Goal: Find contact information

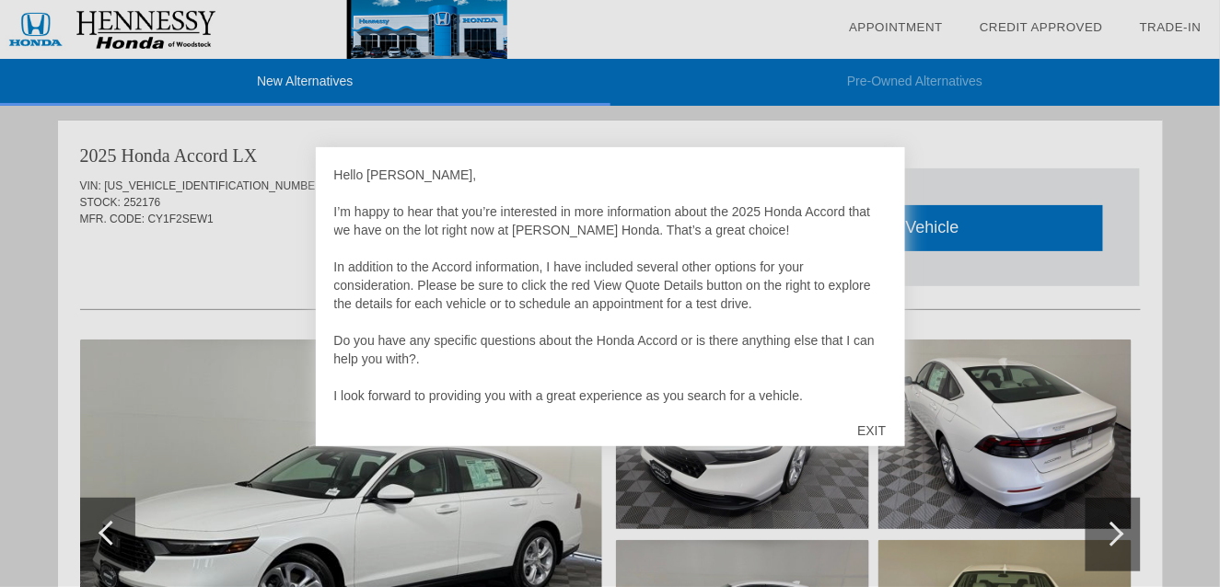
click at [863, 431] on div "EXIT" at bounding box center [871, 430] width 65 height 55
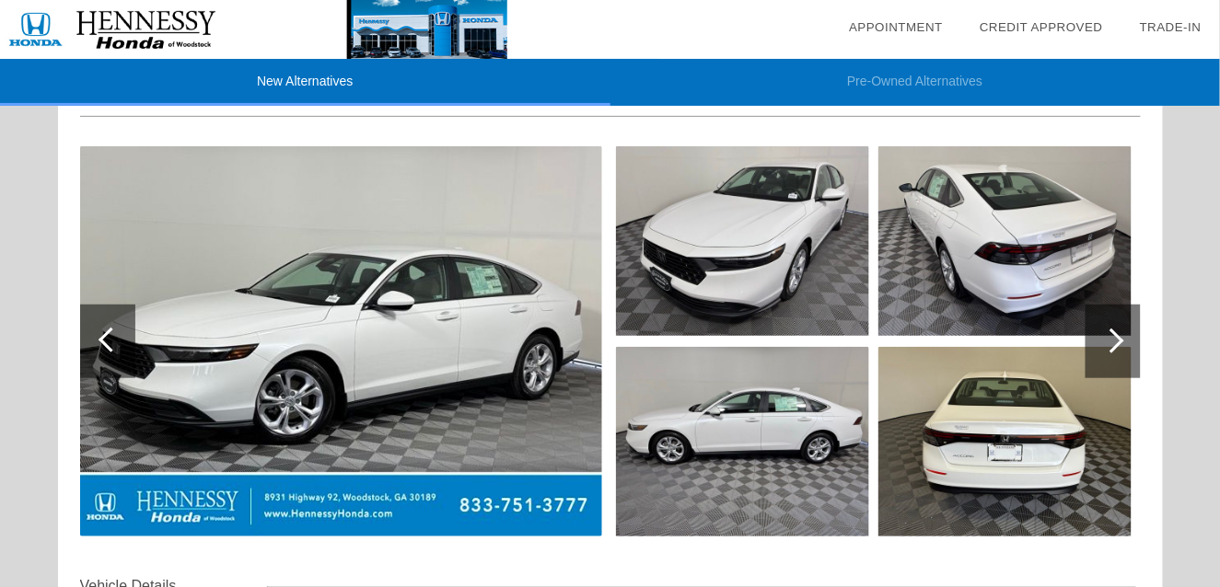
scroll to position [184, 0]
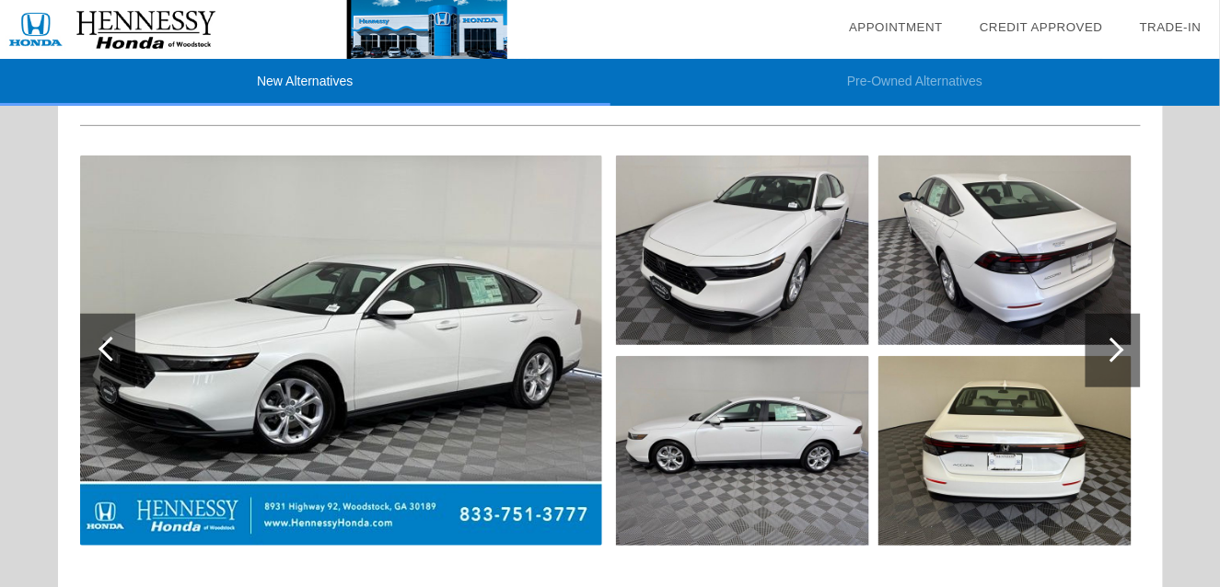
click at [538, 413] on img at bounding box center [341, 351] width 522 height 390
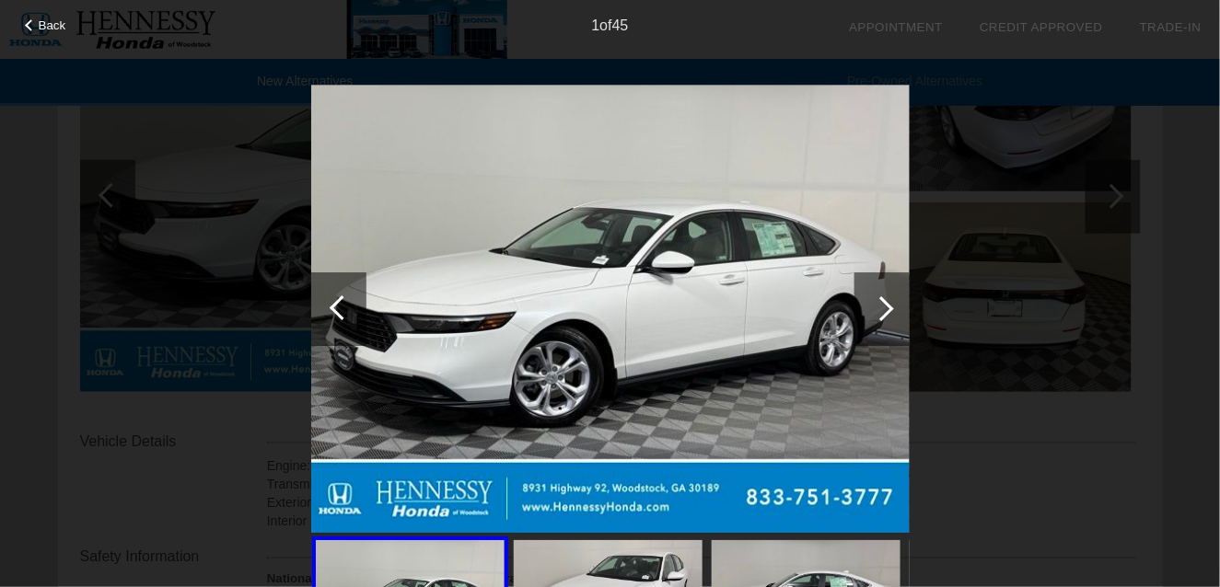
scroll to position [368, 0]
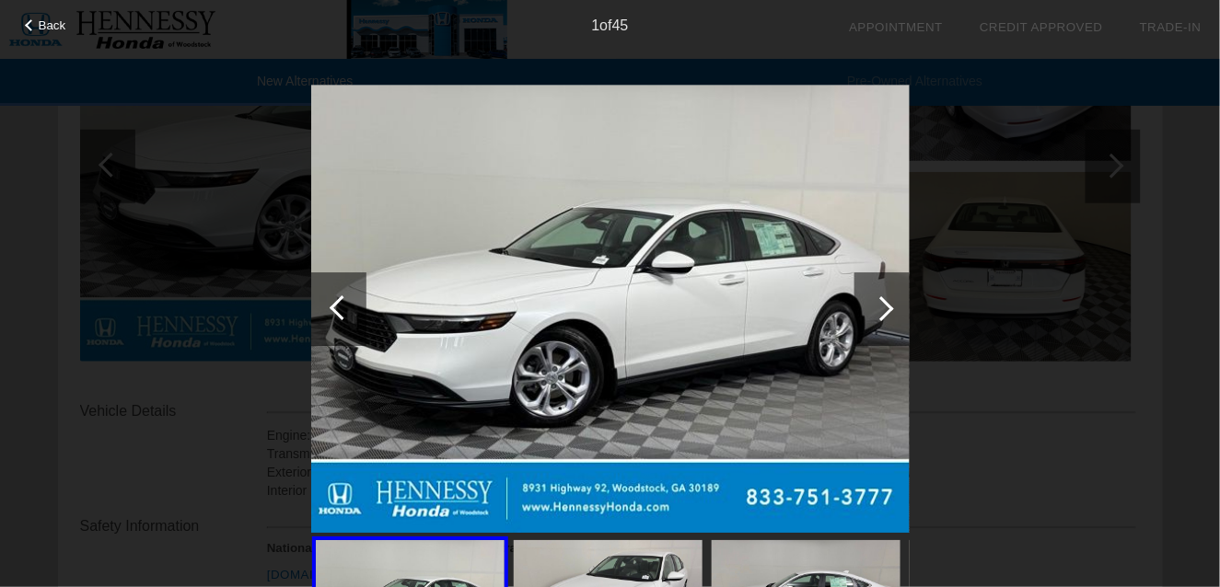
click at [887, 316] on div at bounding box center [882, 310] width 55 height 74
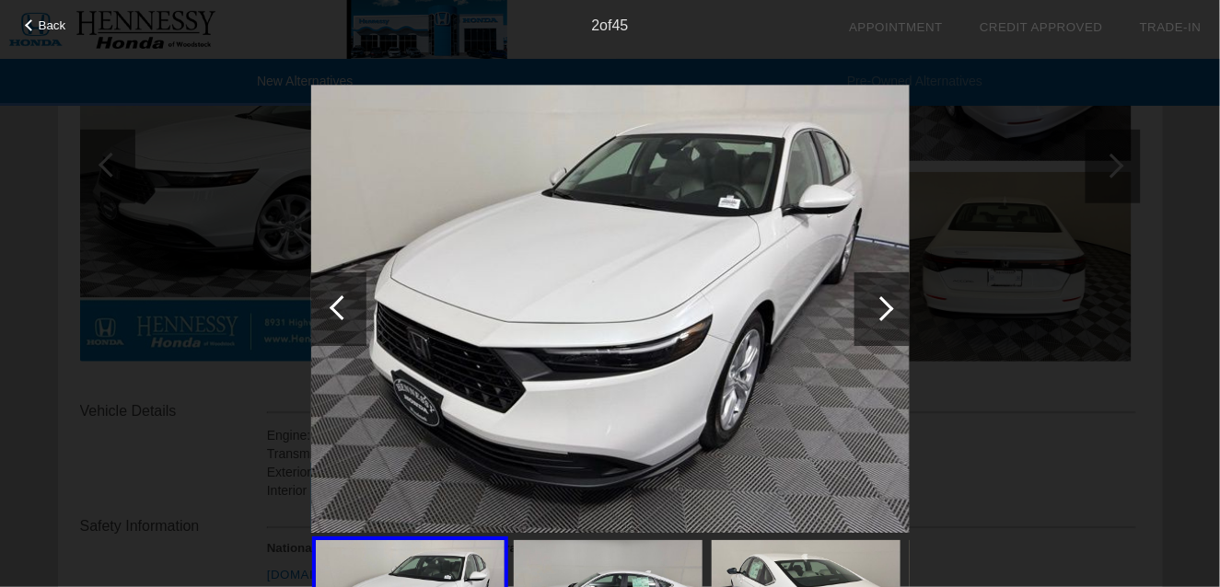
click at [887, 316] on div at bounding box center [882, 310] width 55 height 74
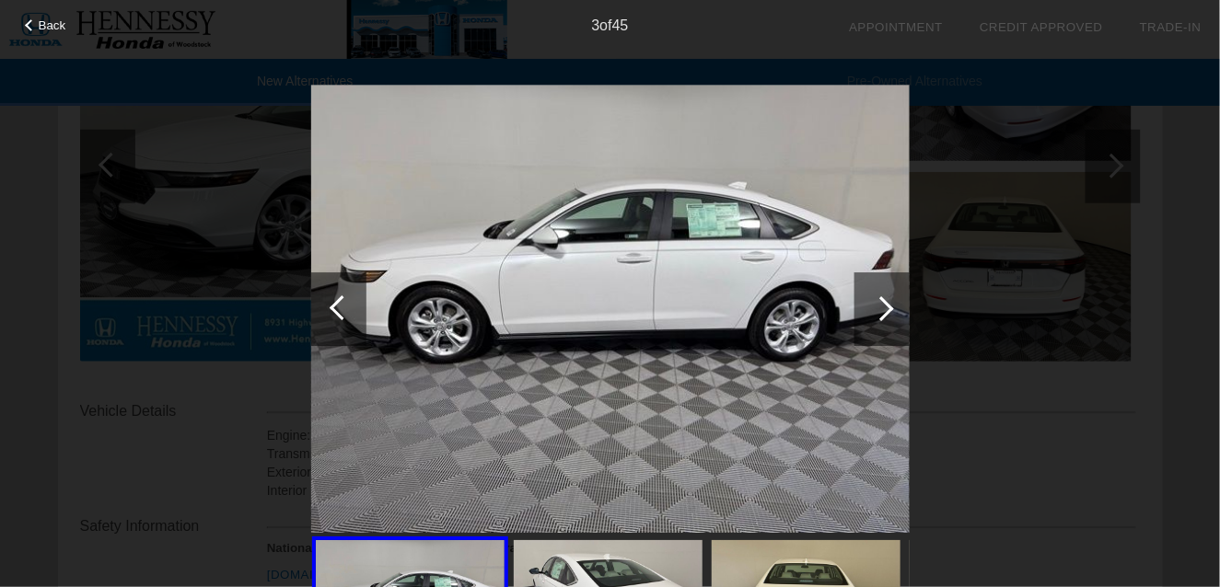
click at [887, 316] on div at bounding box center [882, 310] width 55 height 74
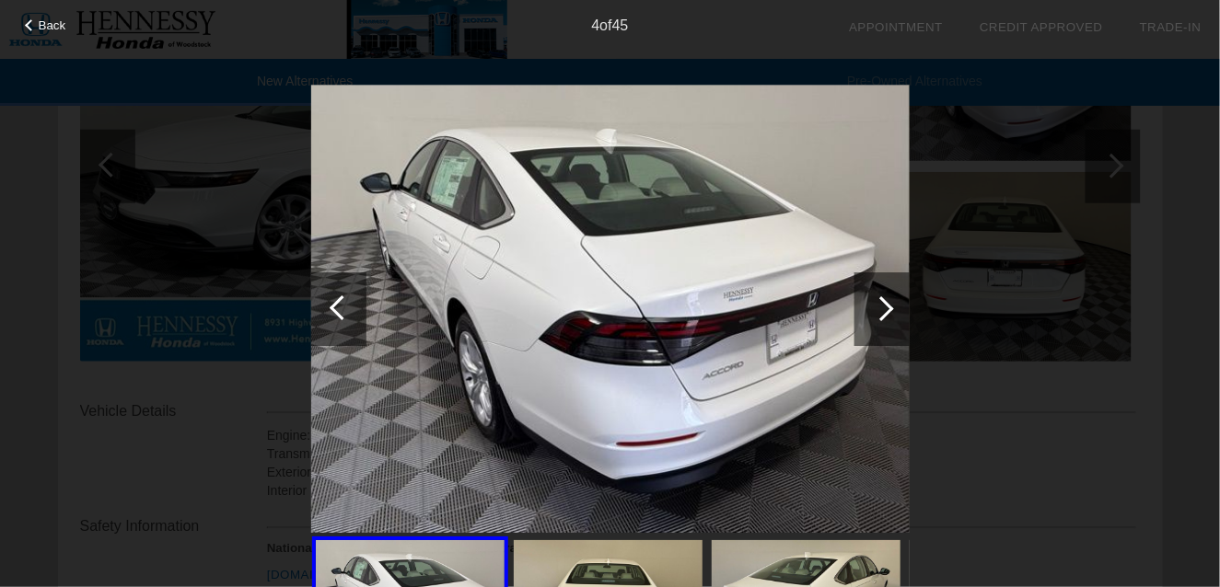
click at [887, 316] on div at bounding box center [882, 310] width 55 height 74
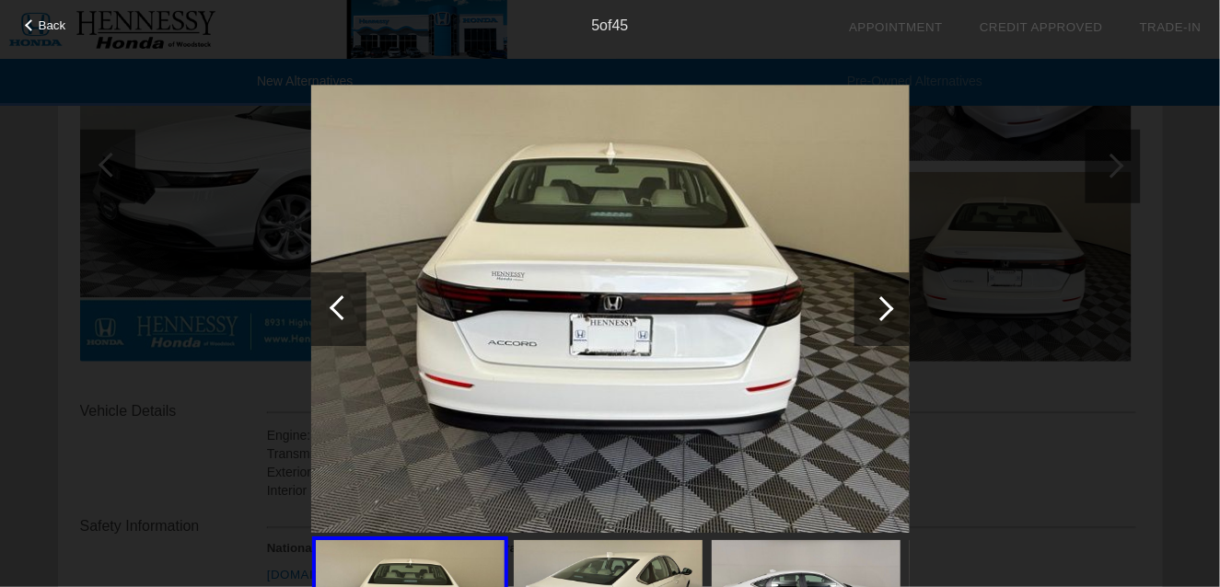
click at [887, 316] on div at bounding box center [882, 310] width 55 height 74
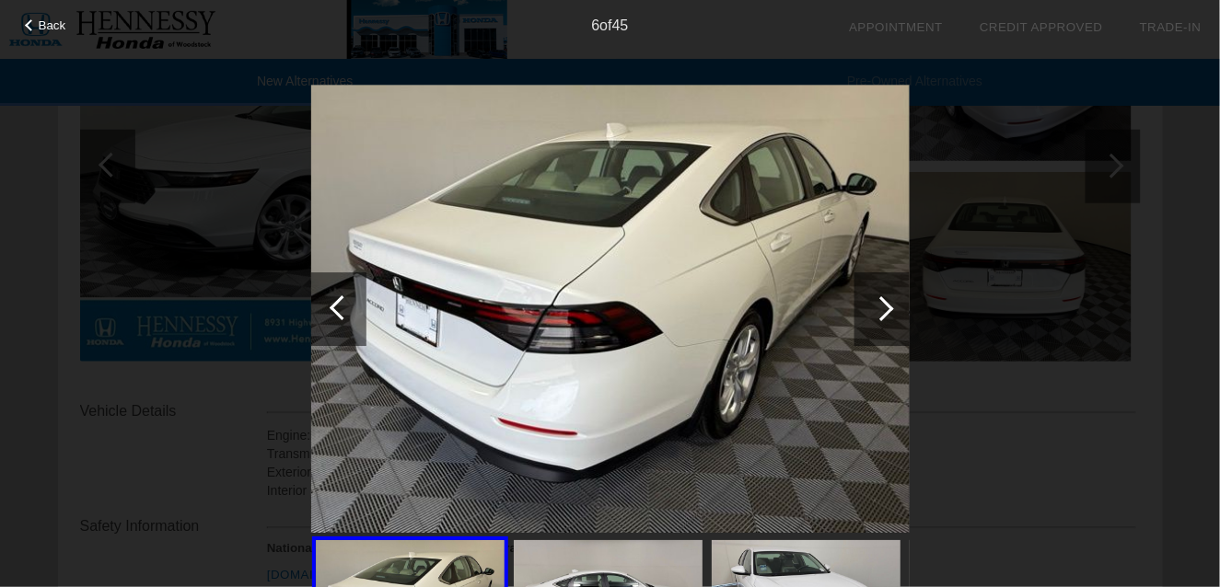
click at [887, 316] on div at bounding box center [882, 310] width 55 height 74
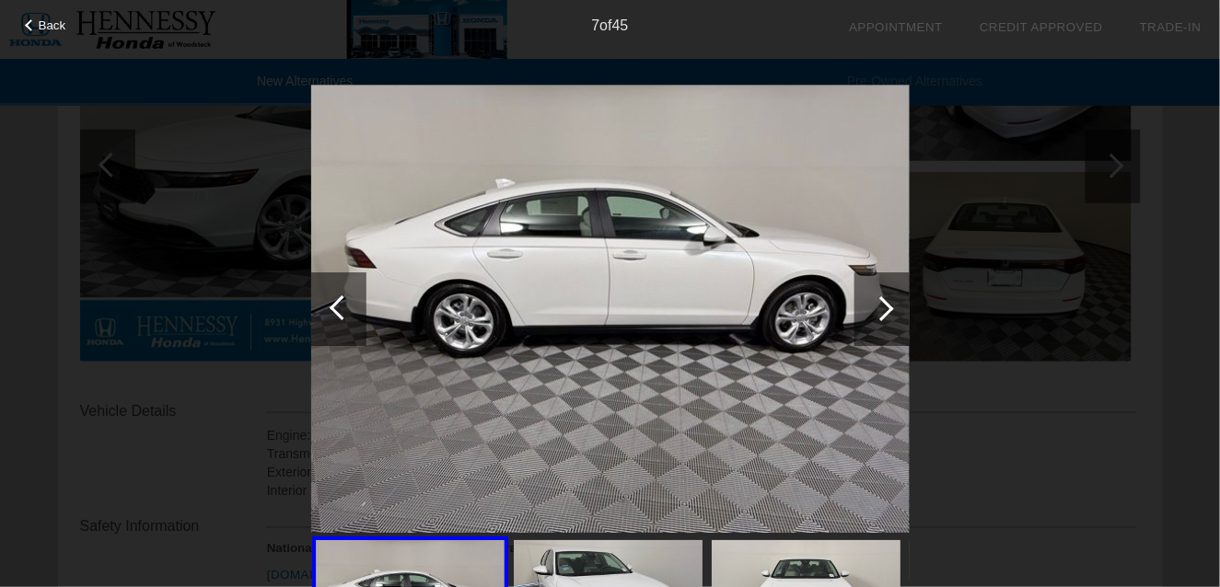
click at [887, 316] on div at bounding box center [882, 310] width 55 height 74
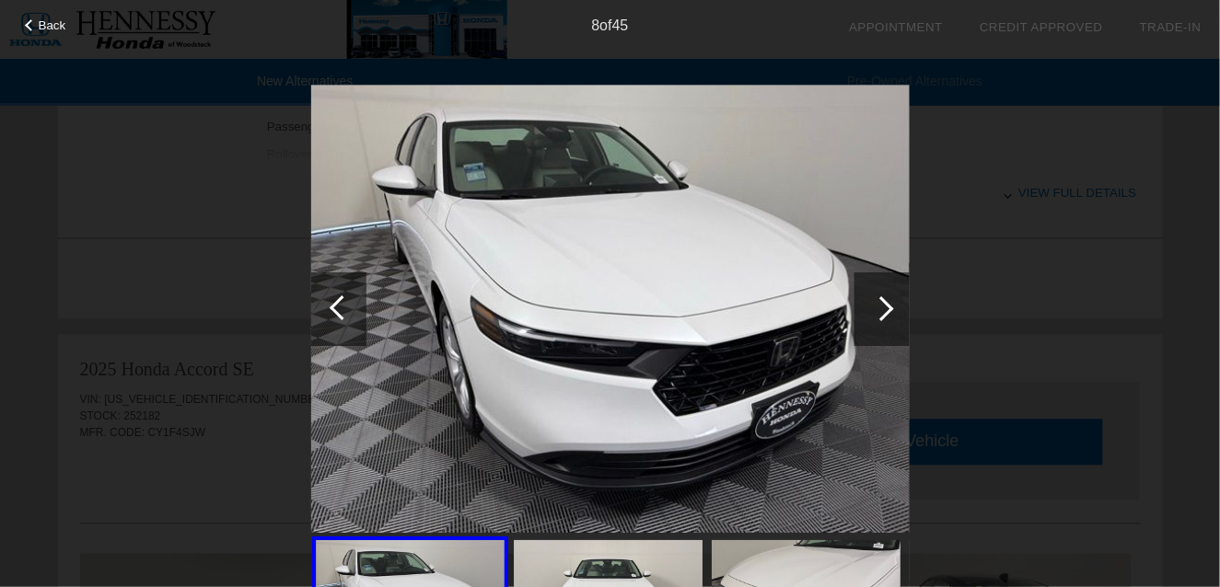
scroll to position [921, 0]
click at [59, 18] on span "Back" at bounding box center [53, 25] width 28 height 14
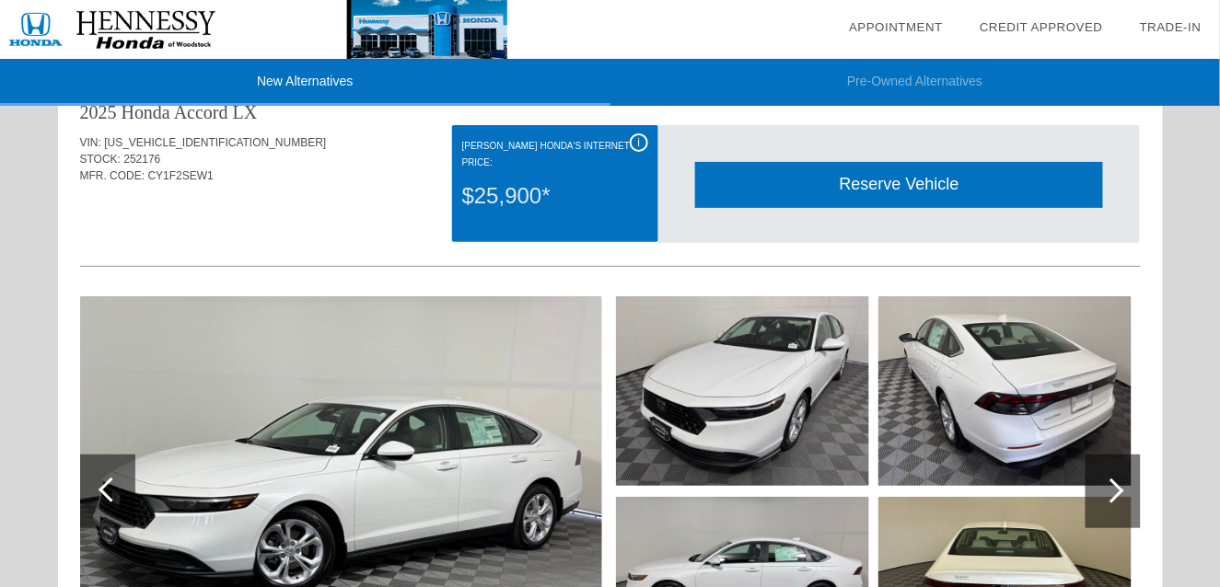
scroll to position [0, 0]
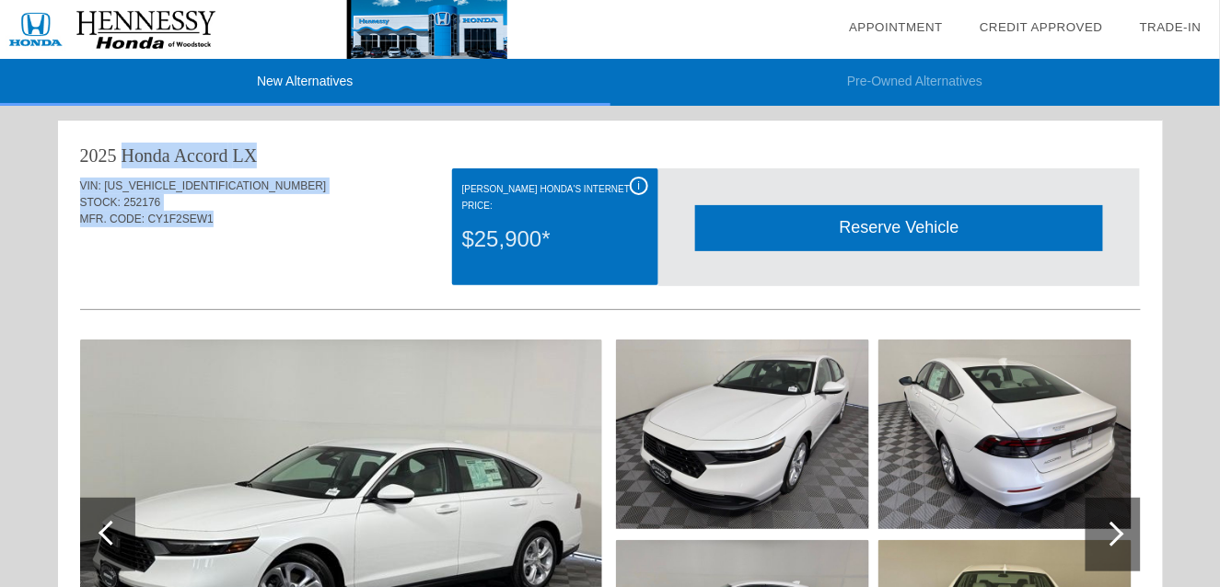
drag, startPoint x: 83, startPoint y: 152, endPoint x: 223, endPoint y: 213, distance: 152.6
drag, startPoint x: 223, startPoint y: 213, endPoint x: 142, endPoint y: 190, distance: 84.2
copy div "2025 Honda Accord LX VIN: [US_VEHICLE_IDENTIFICATION_NUMBER] STOCK: 252176 MFR.…"
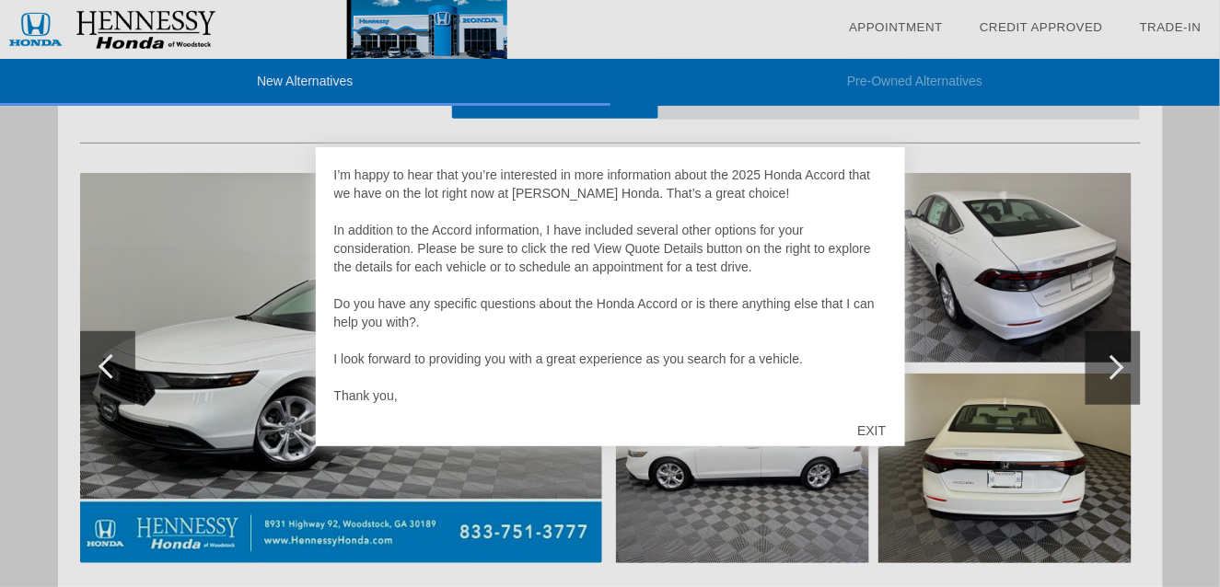
scroll to position [184, 0]
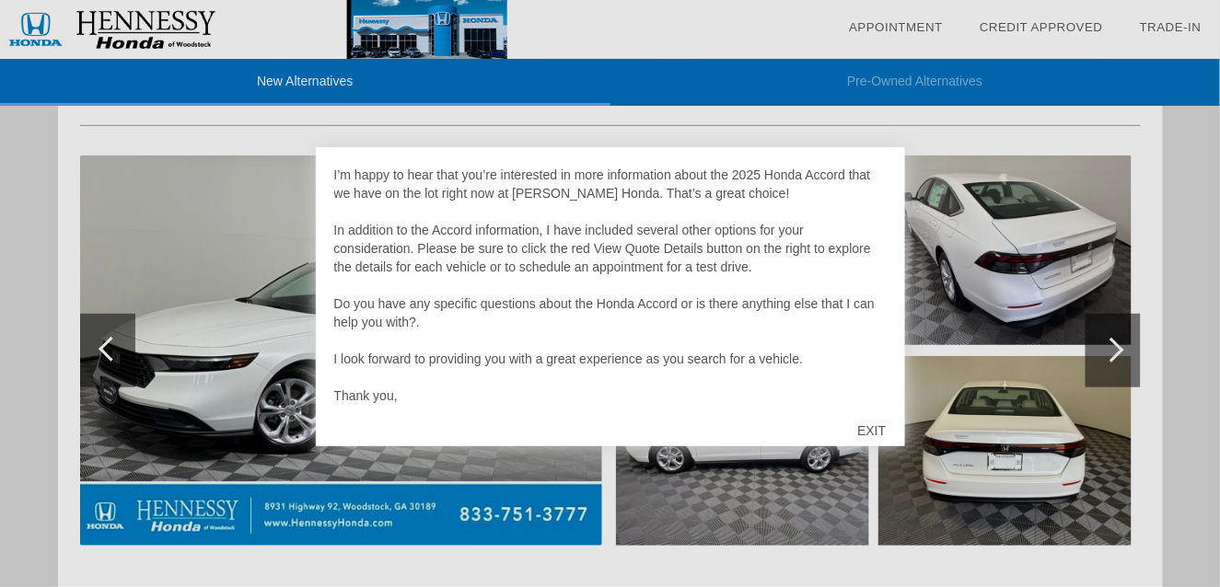
click at [875, 428] on div "EXIT" at bounding box center [871, 430] width 65 height 55
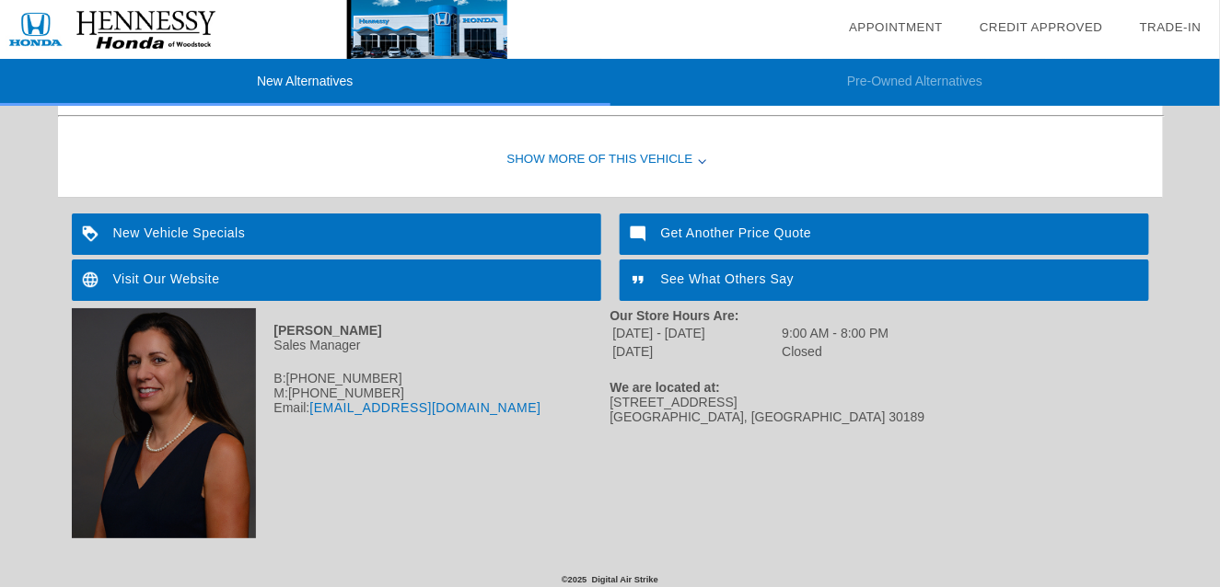
scroll to position [1793, 0]
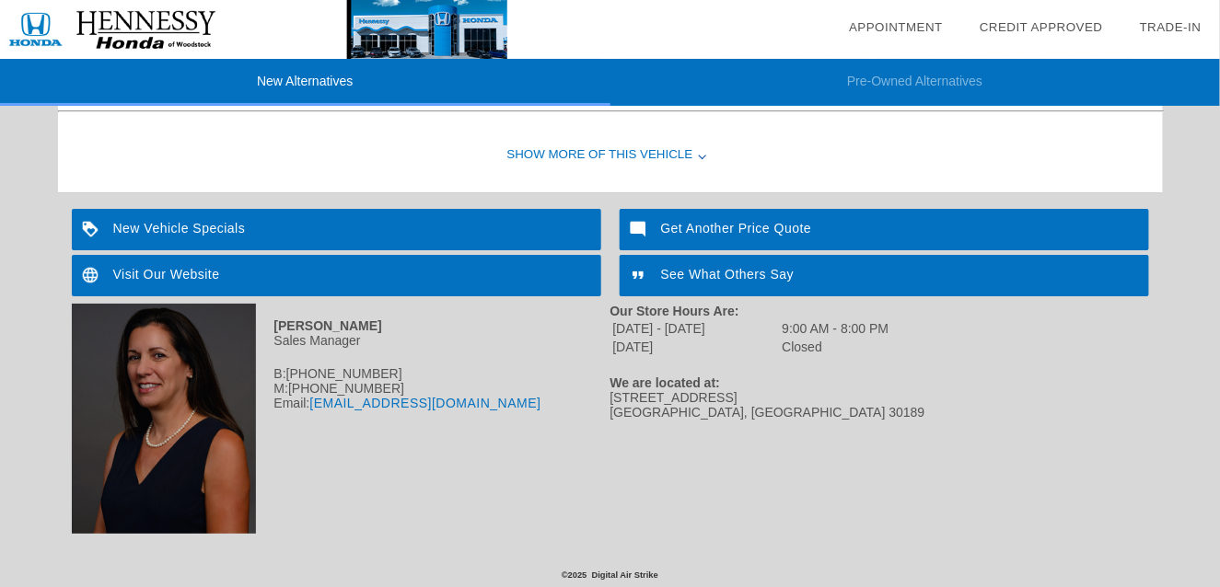
click at [403, 403] on link "[EMAIL_ADDRESS][DOMAIN_NAME]" at bounding box center [424, 403] width 231 height 15
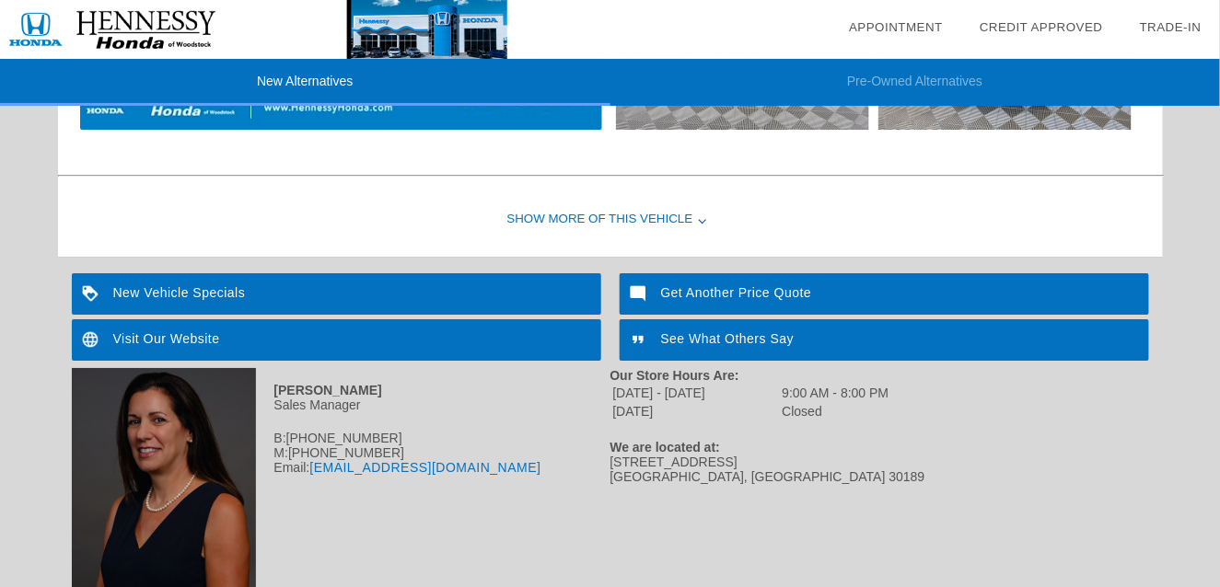
scroll to position [1517, 0]
